Goal: Information Seeking & Learning: Find specific fact

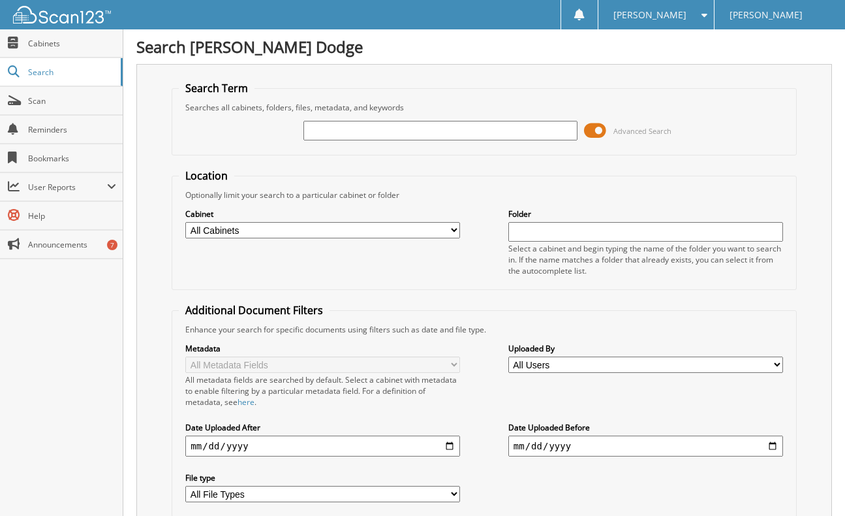
click at [343, 131] on input "text" at bounding box center [441, 131] width 275 height 20
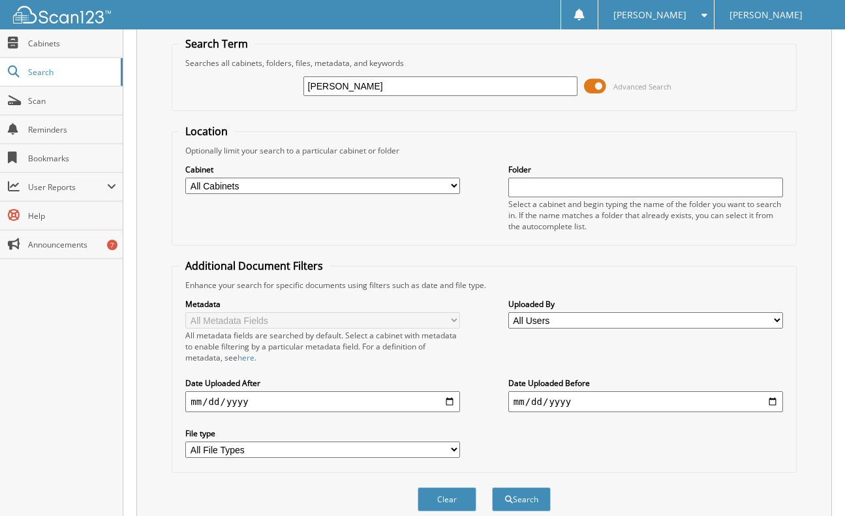
scroll to position [99, 0]
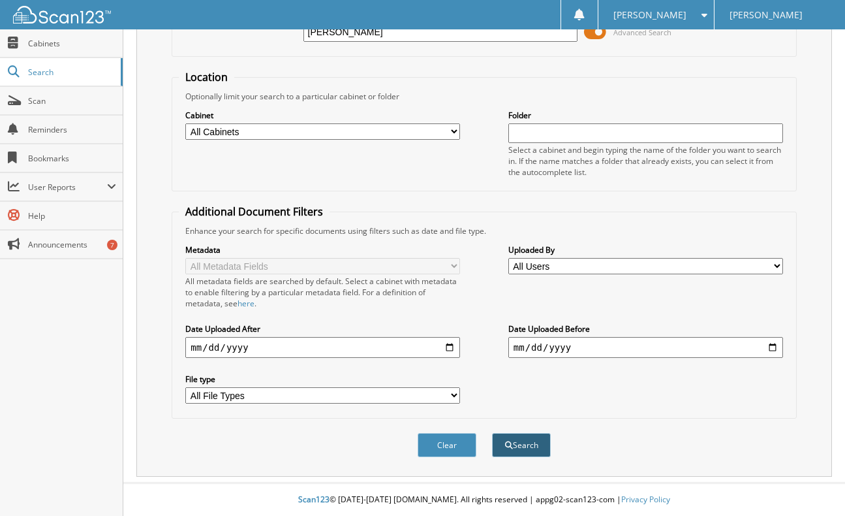
type input "rodriguez"
click at [513, 446] on button "Search" at bounding box center [521, 445] width 59 height 24
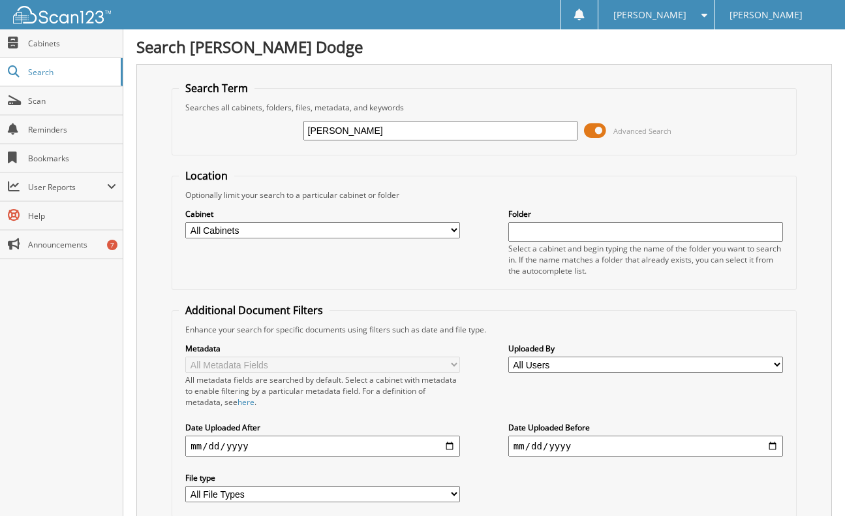
drag, startPoint x: 305, startPoint y: 125, endPoint x: 245, endPoint y: 127, distance: 59.4
click at [245, 126] on div "rodriguez Advanced Search" at bounding box center [484, 130] width 610 height 35
click at [340, 132] on input "text" at bounding box center [441, 131] width 275 height 20
type input "702823"
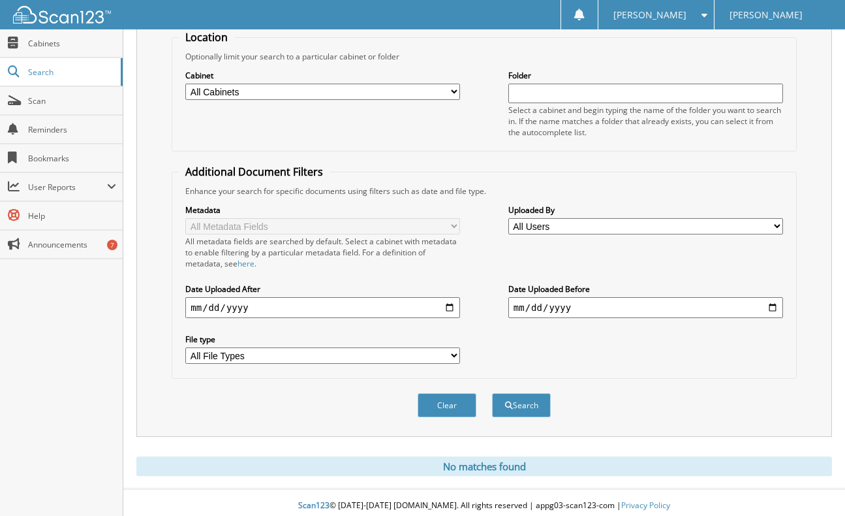
scroll to position [145, 0]
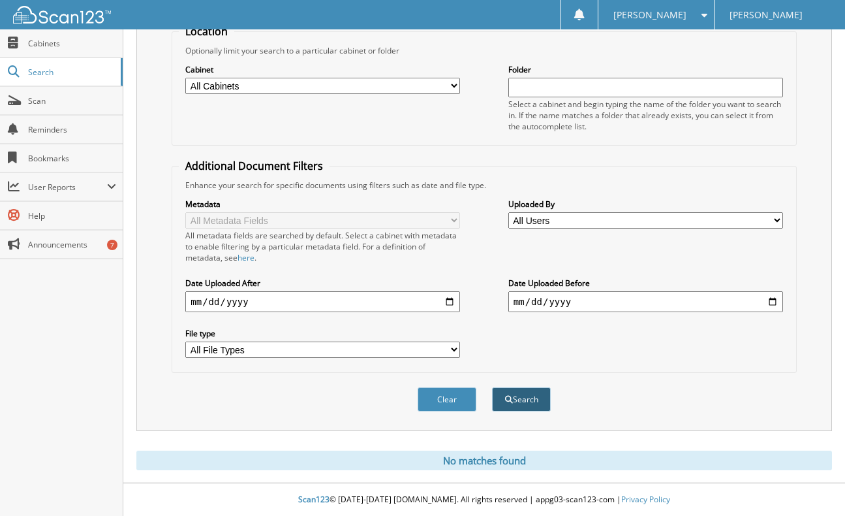
click at [529, 392] on button "Search" at bounding box center [521, 399] width 59 height 24
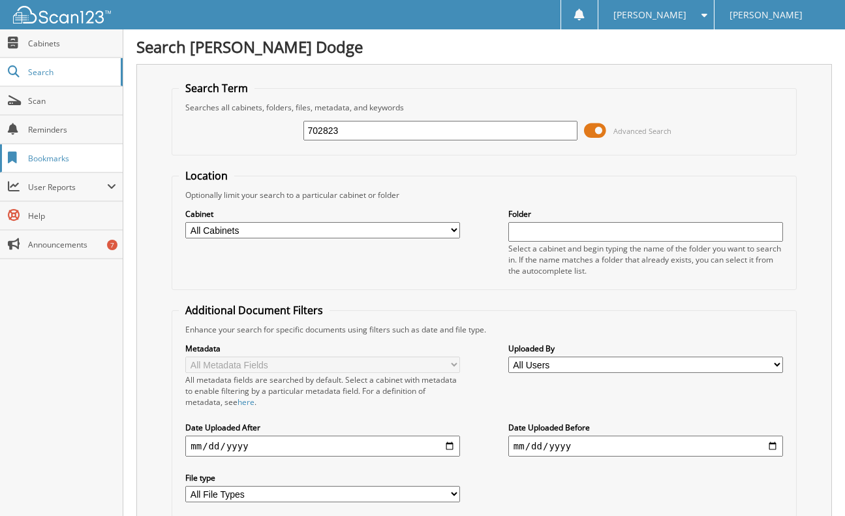
click at [66, 145] on body "[PERSON_NAME] Settings Logout [PERSON_NAME] Dodge Close Cabinets Search Scan He…" at bounding box center [422, 330] width 845 height 660
type input "p4601"
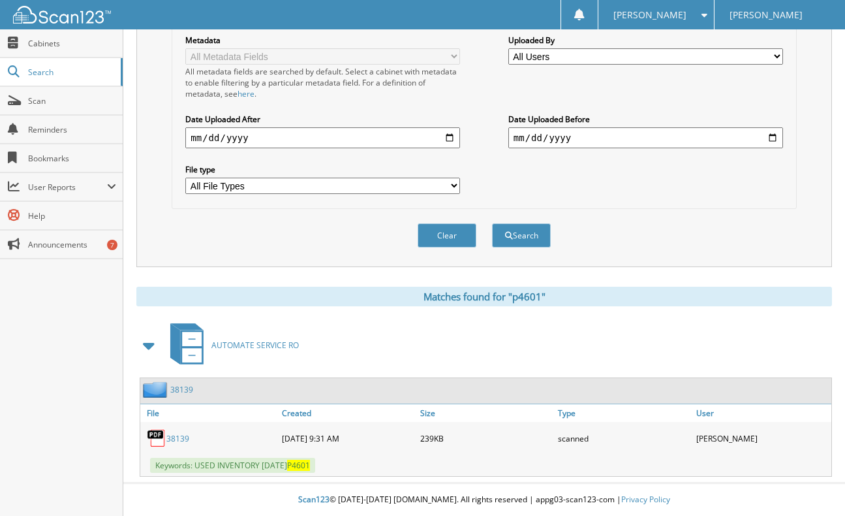
click at [181, 440] on link "38139" at bounding box center [177, 438] width 23 height 11
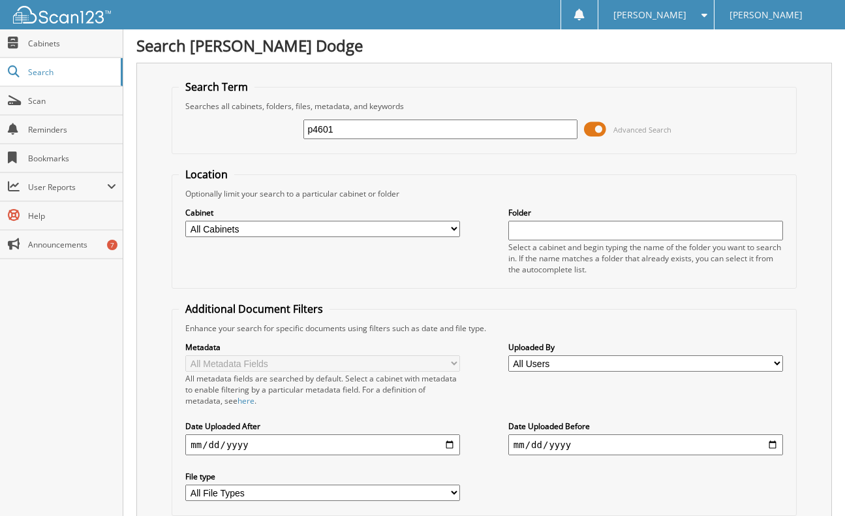
scroll to position [0, 0]
drag, startPoint x: 332, startPoint y: 128, endPoint x: 255, endPoint y: 133, distance: 77.2
click at [255, 133] on div "p4601 Advanced Search" at bounding box center [484, 130] width 610 height 35
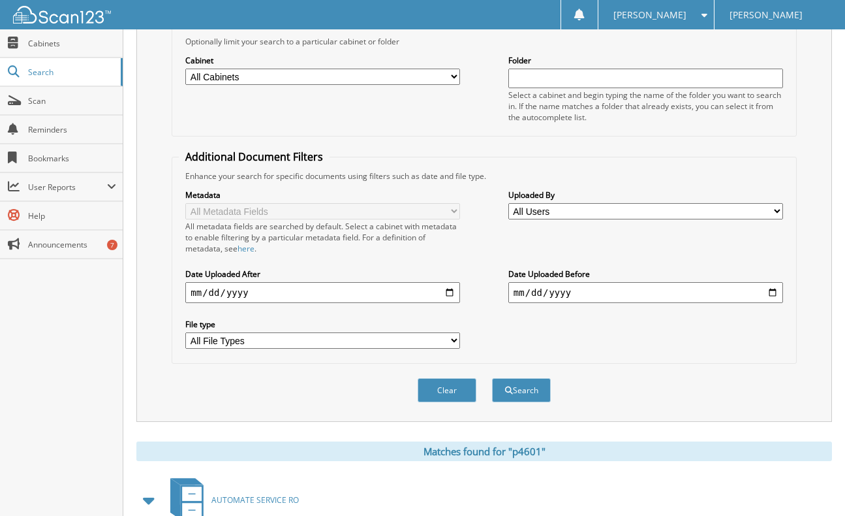
scroll to position [309, 0]
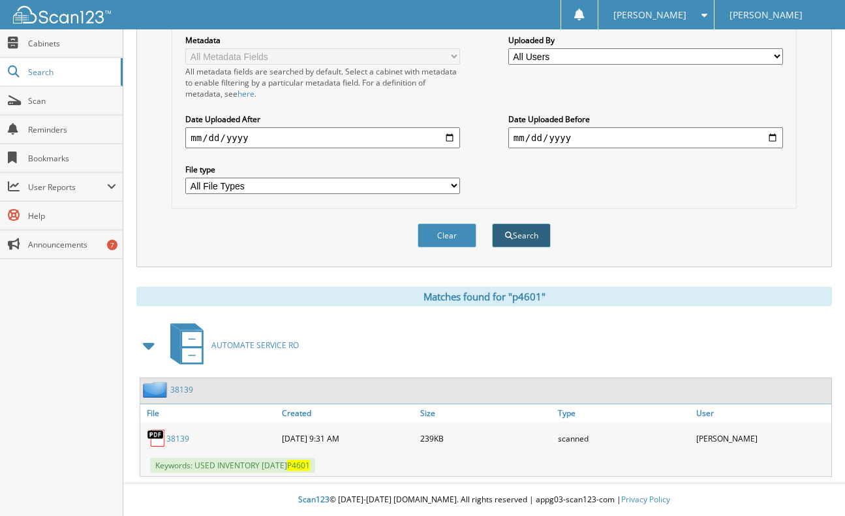
type input "pena perez"
click at [518, 232] on button "Search" at bounding box center [521, 235] width 59 height 24
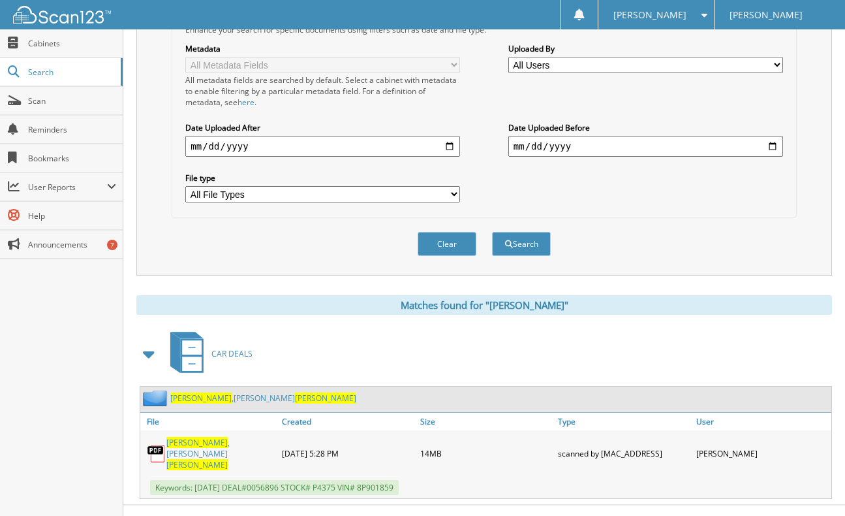
scroll to position [311, 0]
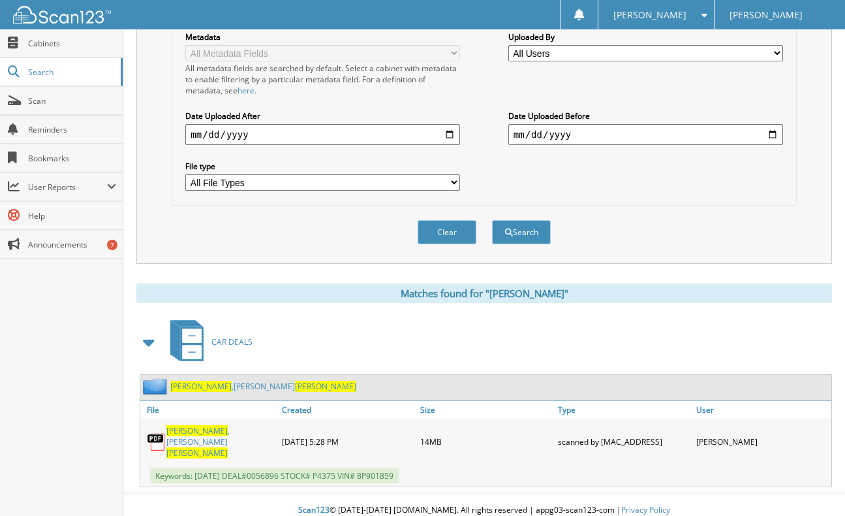
click at [220, 433] on link "PEREZ ,FRANCO EMMANUEL PENA" at bounding box center [220, 441] width 109 height 33
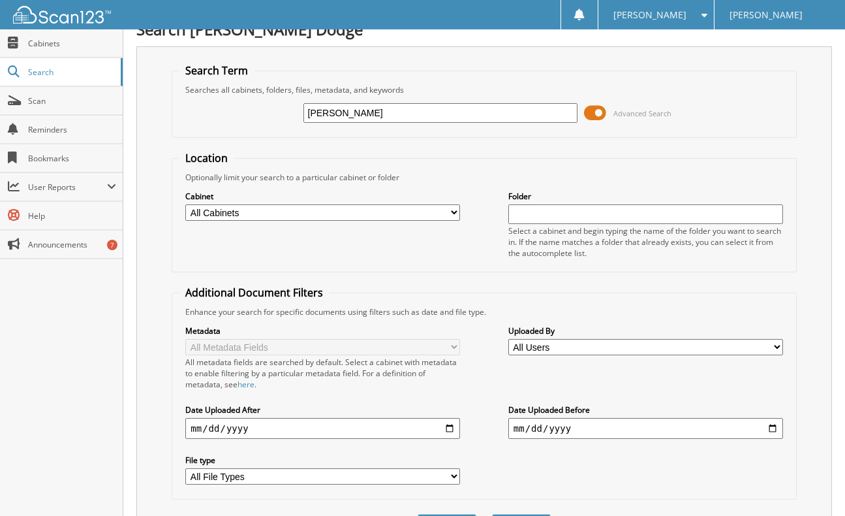
scroll to position [0, 0]
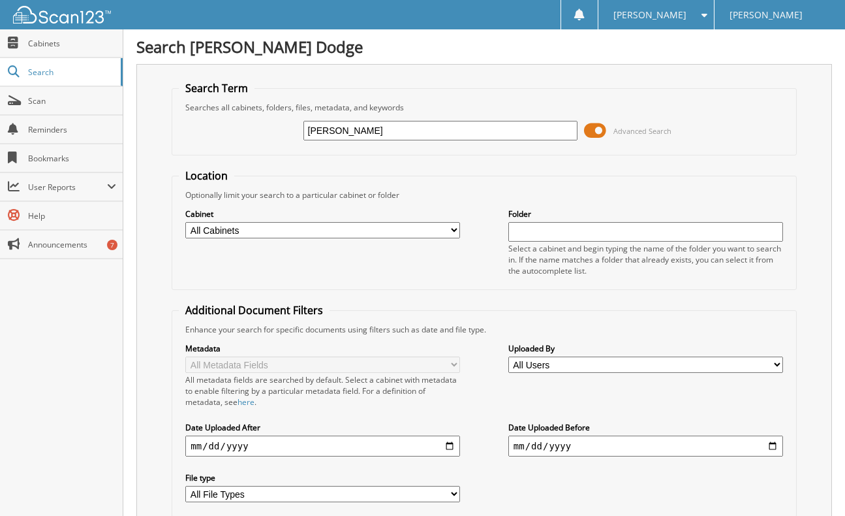
drag, startPoint x: 363, startPoint y: 131, endPoint x: 242, endPoint y: 135, distance: 121.5
drag, startPoint x: 362, startPoint y: 131, endPoint x: 275, endPoint y: 139, distance: 87.8
click at [275, 139] on div "pw702823 Advanced Search" at bounding box center [484, 130] width 610 height 35
type input "p7601"
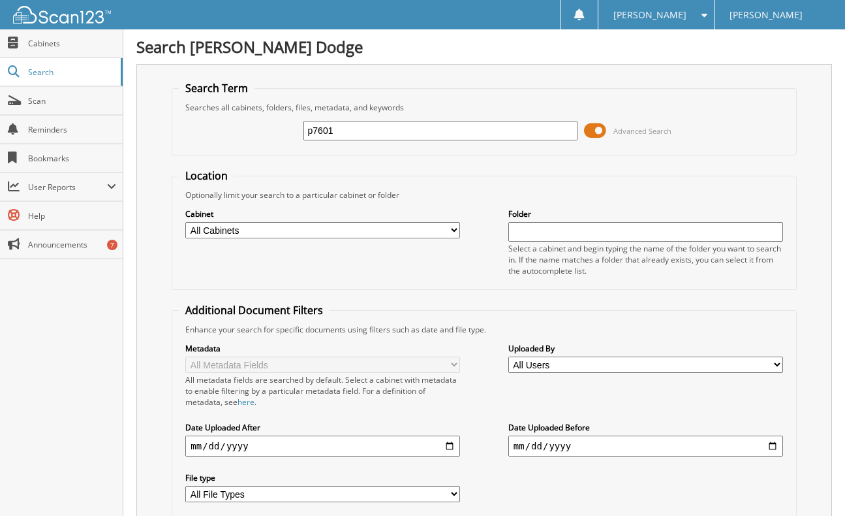
drag, startPoint x: 347, startPoint y: 133, endPoint x: 223, endPoint y: 148, distance: 124.2
click at [223, 146] on div "p7601 Advanced Search" at bounding box center [484, 130] width 610 height 35
type input "p4601"
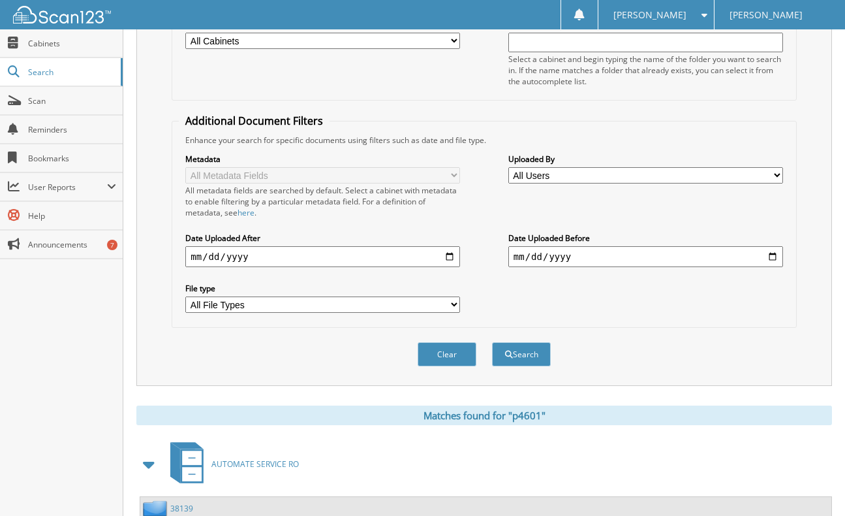
scroll to position [309, 0]
